Goal: Find specific page/section: Find specific page/section

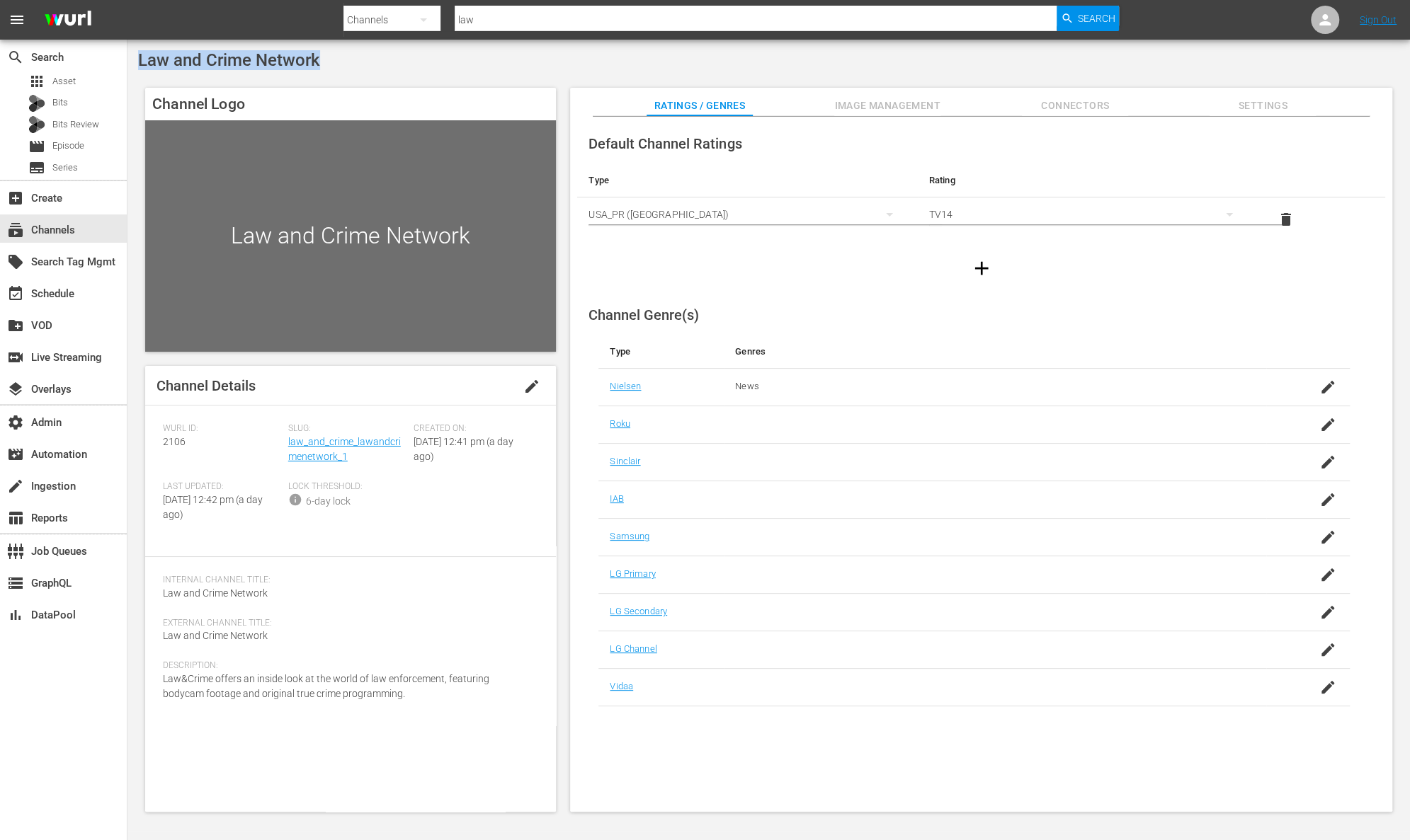
drag, startPoint x: 329, startPoint y: 60, endPoint x: 141, endPoint y: 59, distance: 188.0
click at [141, 59] on div "Law and Crime Network" at bounding box center [769, 60] width 1261 height 20
copy span "Law and Crime Network"
drag, startPoint x: 349, startPoint y: 453, endPoint x: 288, endPoint y: 448, distance: 61.2
click at [288, 448] on div "Slug: law_and_crime_lawandcrimenetwork_1" at bounding box center [351, 452] width 126 height 58
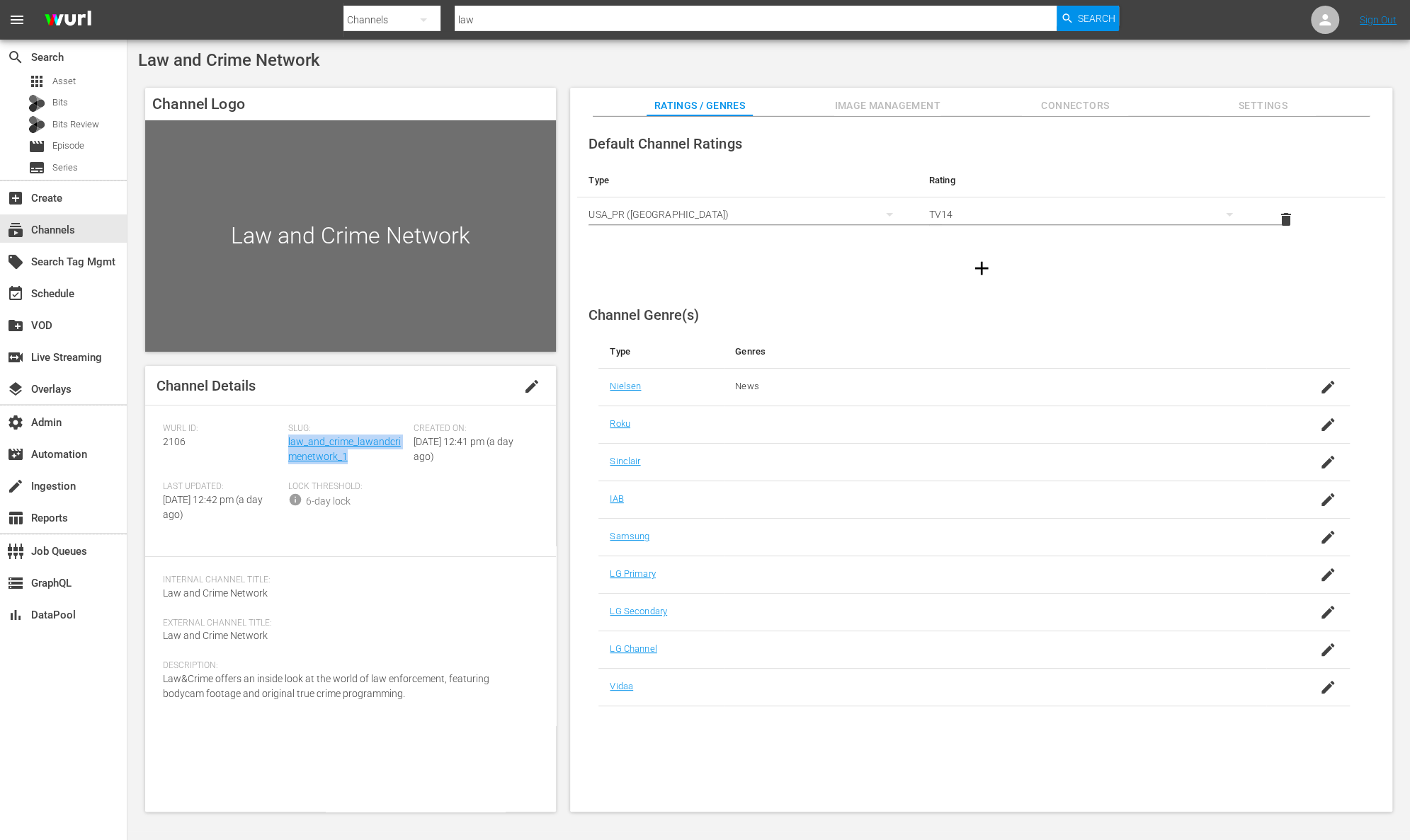
copy link "law_and_crime_lawandcrimenetwork_1"
drag, startPoint x: 197, startPoint y: 439, endPoint x: 151, endPoint y: 438, distance: 46.0
click at [151, 438] on div "Channel Details edit [PERSON_NAME] ID: 2106 Slug: law_and_crime_lawandcrimenetw…" at bounding box center [351, 589] width 411 height 446
copy span "2106"
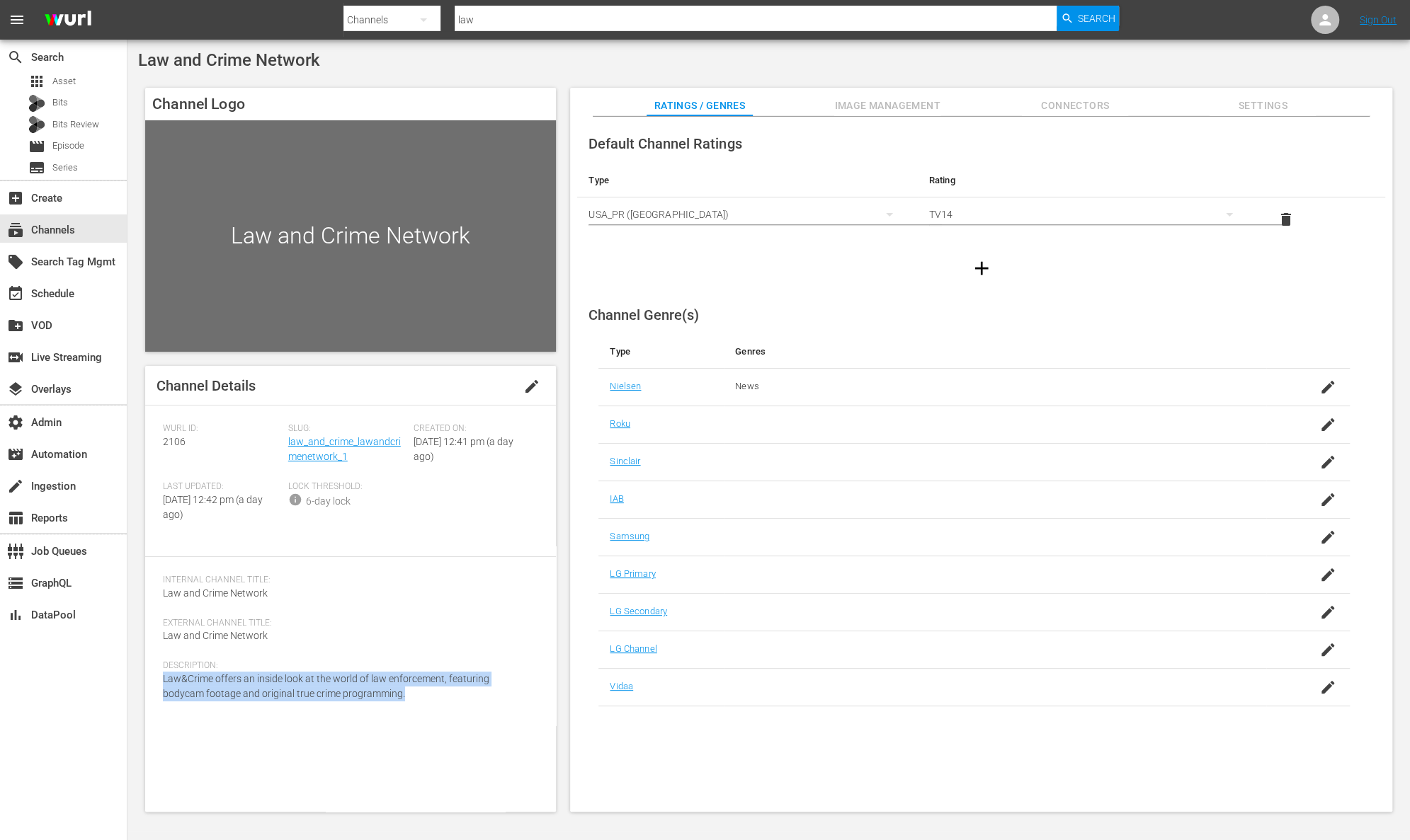
drag, startPoint x: 374, startPoint y: 701, endPoint x: 152, endPoint y: 679, distance: 223.1
click at [152, 679] on div "Channel Details edit [PERSON_NAME] ID: 2106 Slug: law_and_crime_lawandcrimenetw…" at bounding box center [351, 589] width 411 height 446
copy span "Law&Crime offers an inside look at the world of law enforcement, featuring body…"
click at [909, 114] on span "Image Management" at bounding box center [887, 106] width 106 height 18
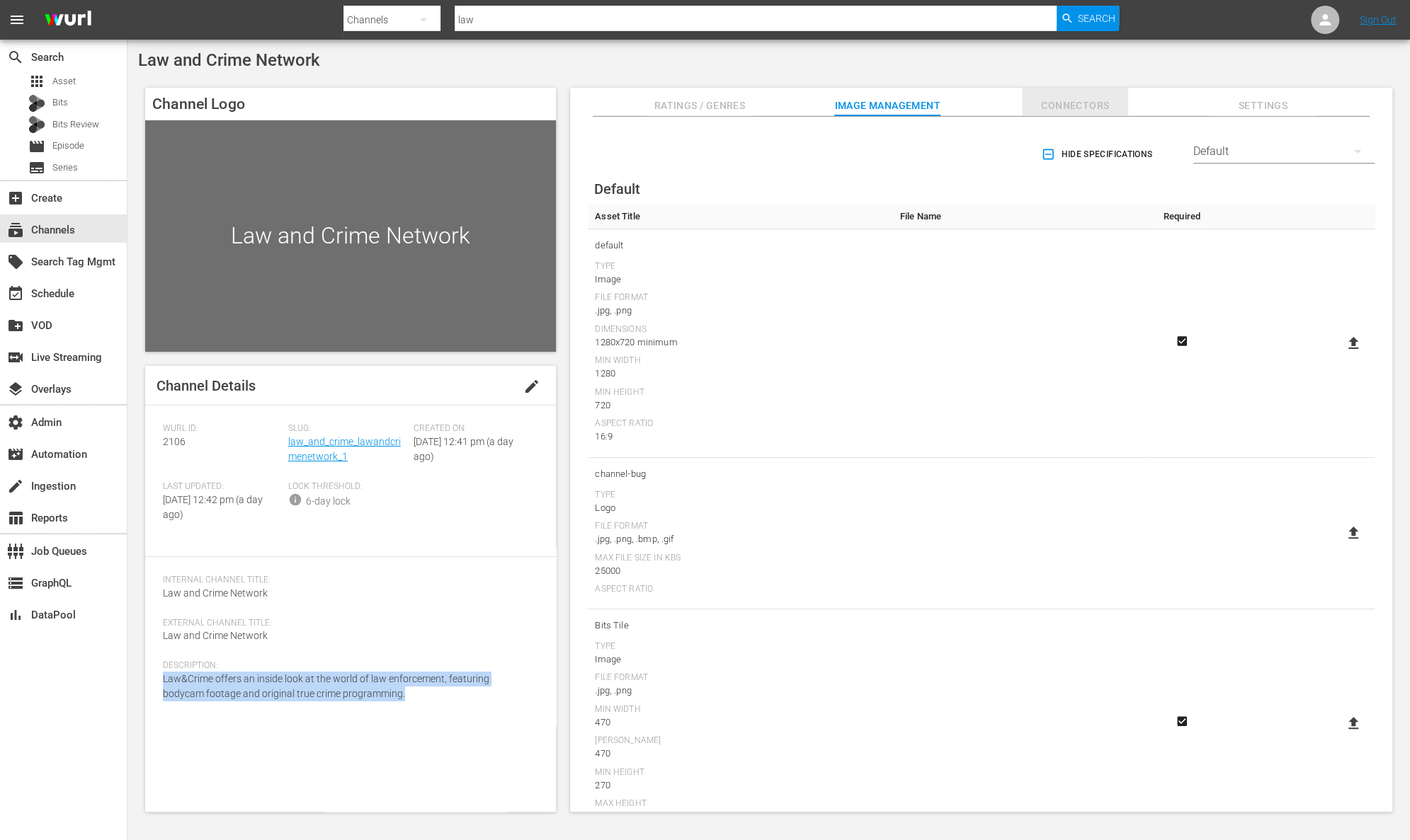
click at [1045, 113] on span "Connectors" at bounding box center [1075, 106] width 106 height 18
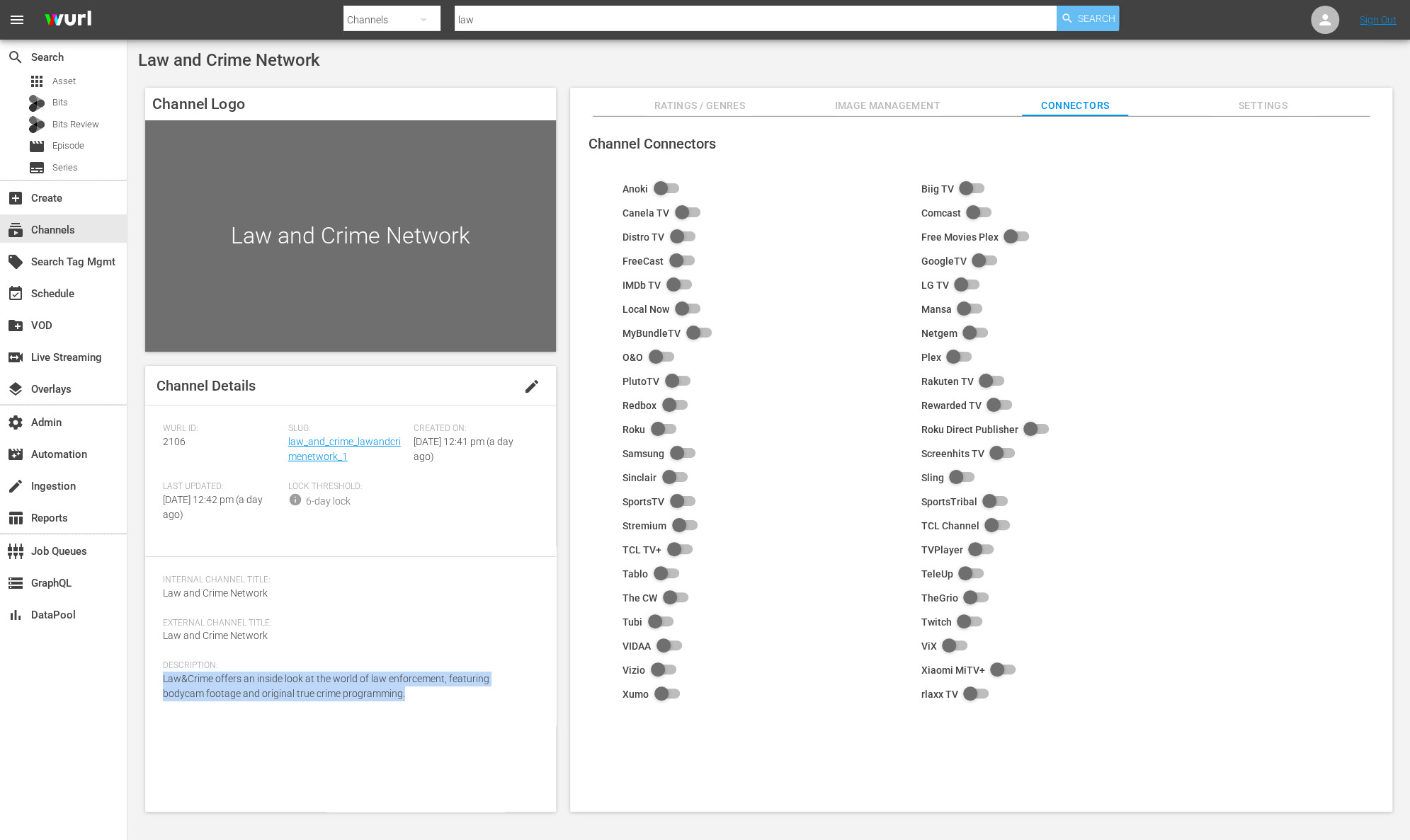
click at [1078, 22] on span "Search" at bounding box center [1096, 18] width 37 height 26
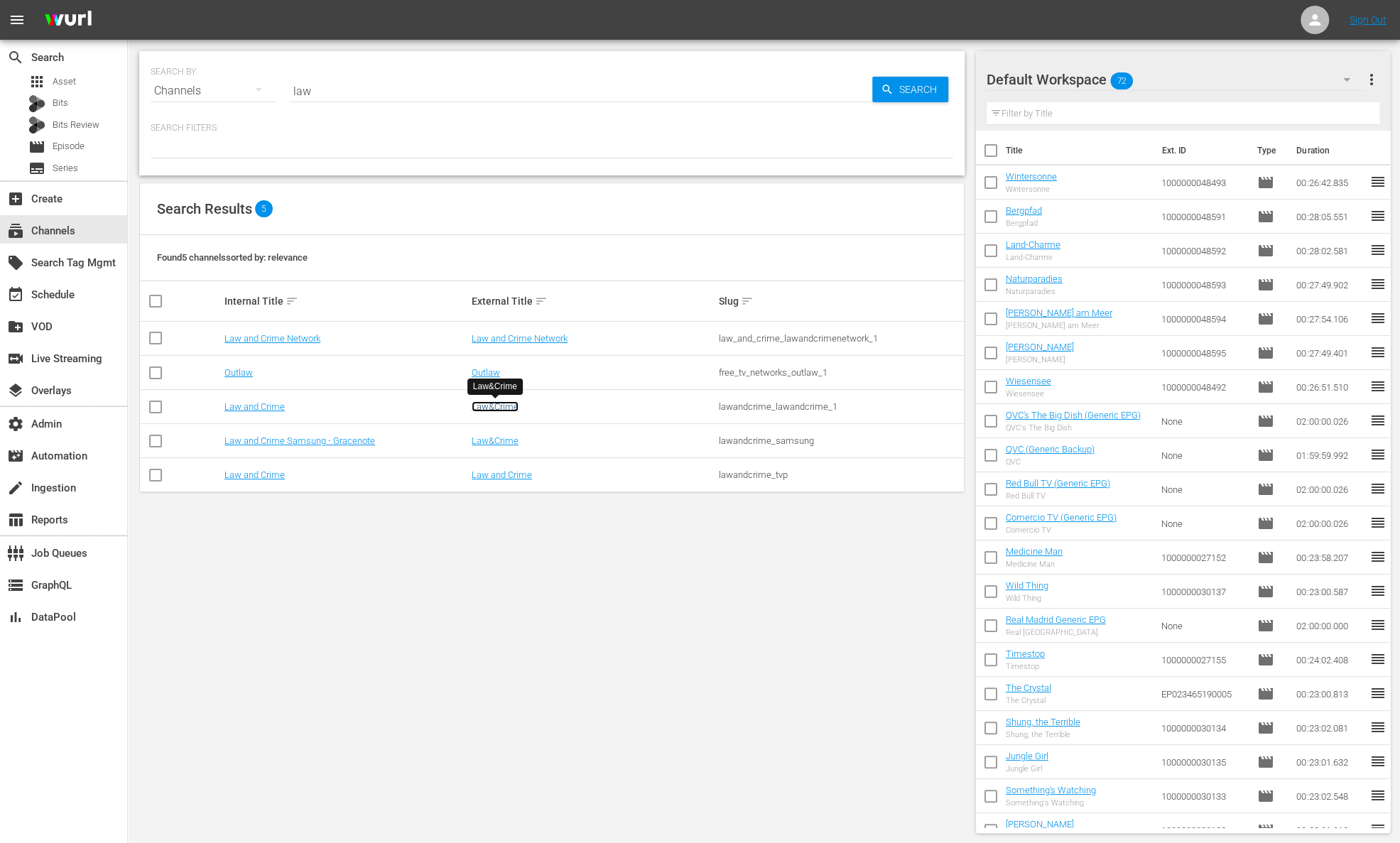
click at [501, 408] on link "Law&Crime" at bounding box center [495, 407] width 47 height 11
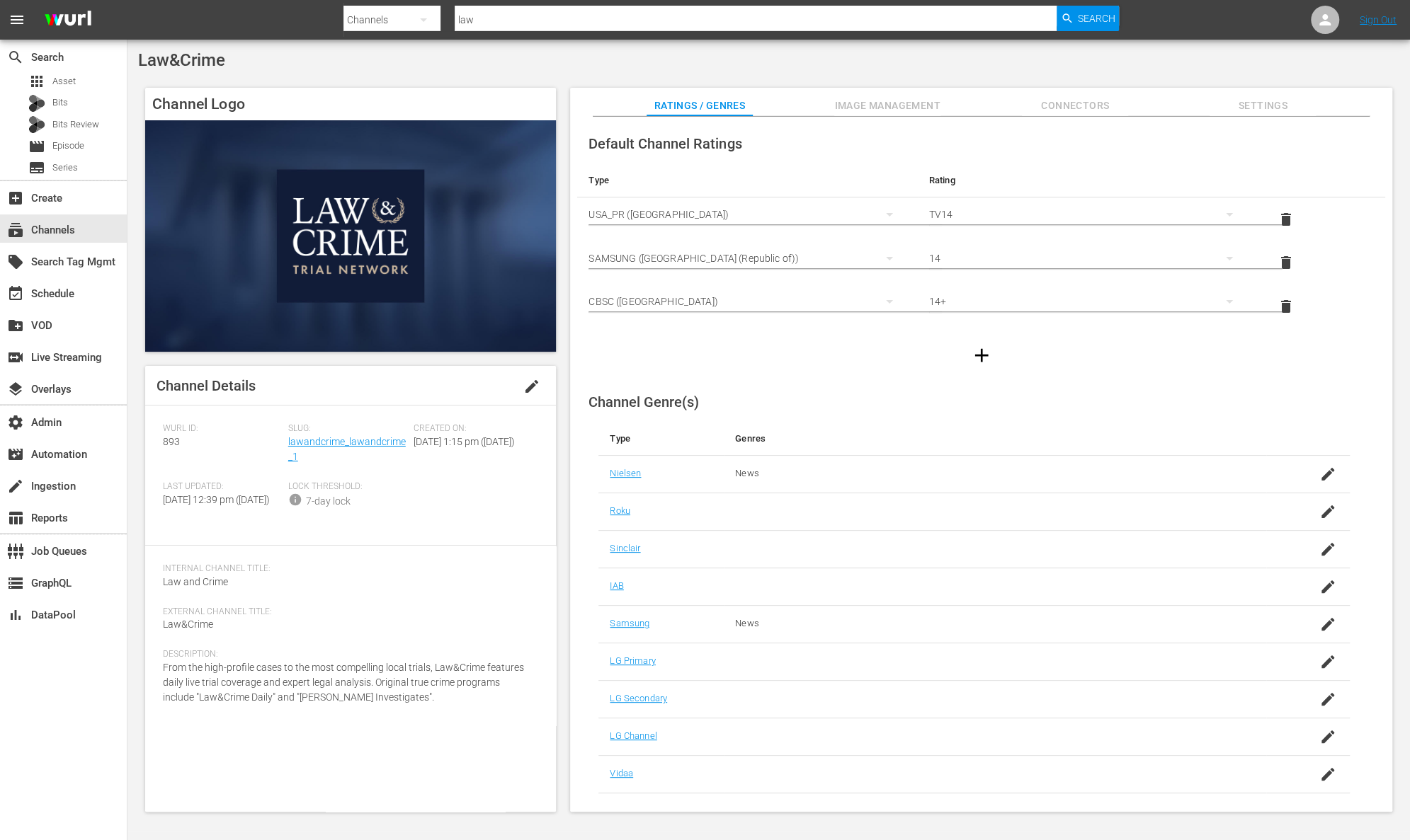
click at [879, 106] on span "Image Management" at bounding box center [887, 106] width 106 height 18
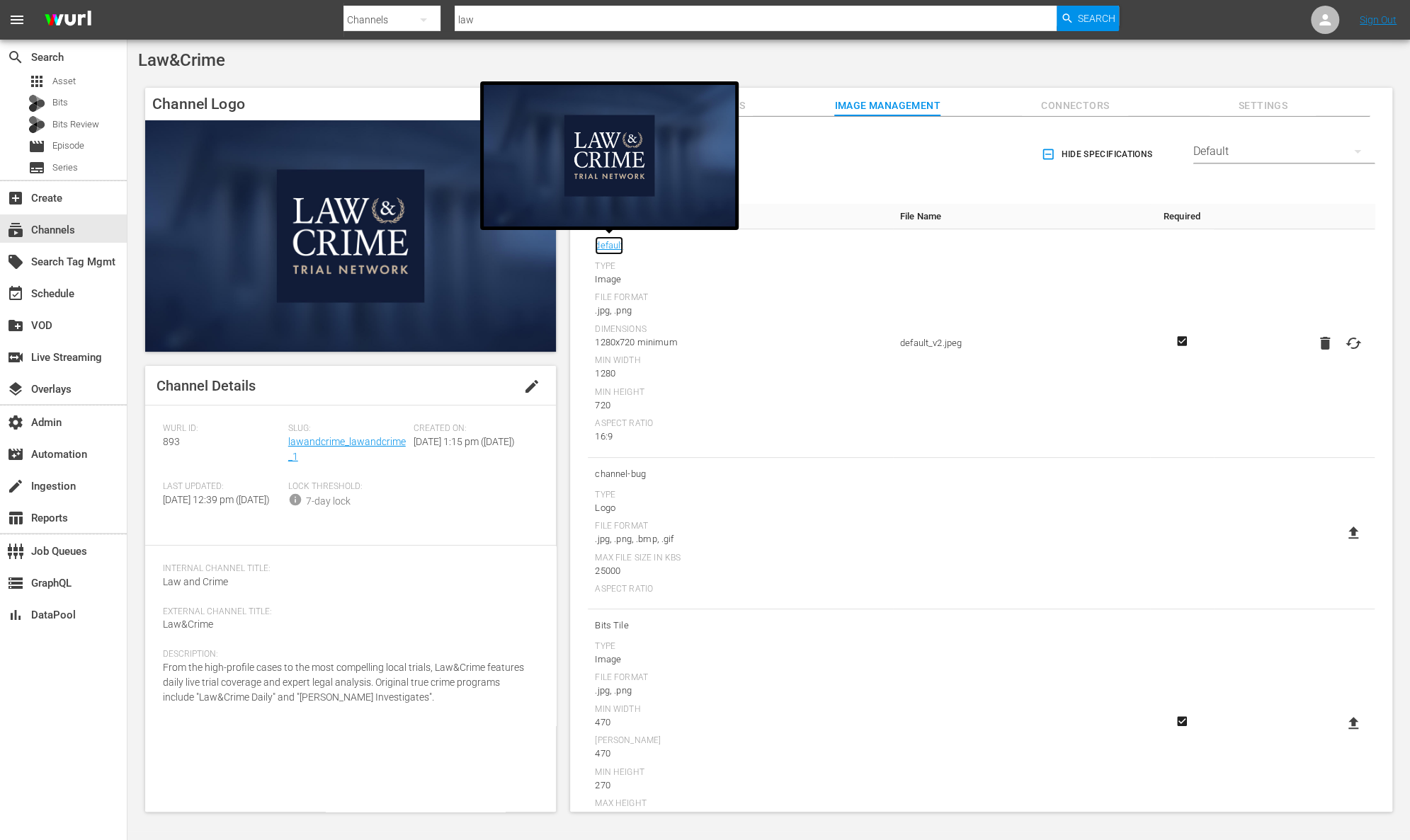
click at [615, 245] on link "default" at bounding box center [609, 245] width 28 height 18
